Goal: Transaction & Acquisition: Purchase product/service

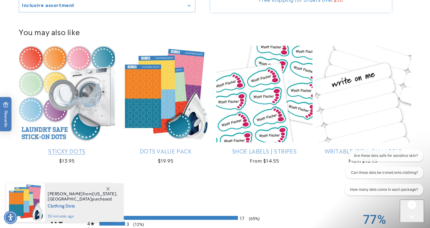
click at [83, 147] on link "Sticky Dots" at bounding box center [67, 150] width 96 height 7
